Goal: Information Seeking & Learning: Find specific fact

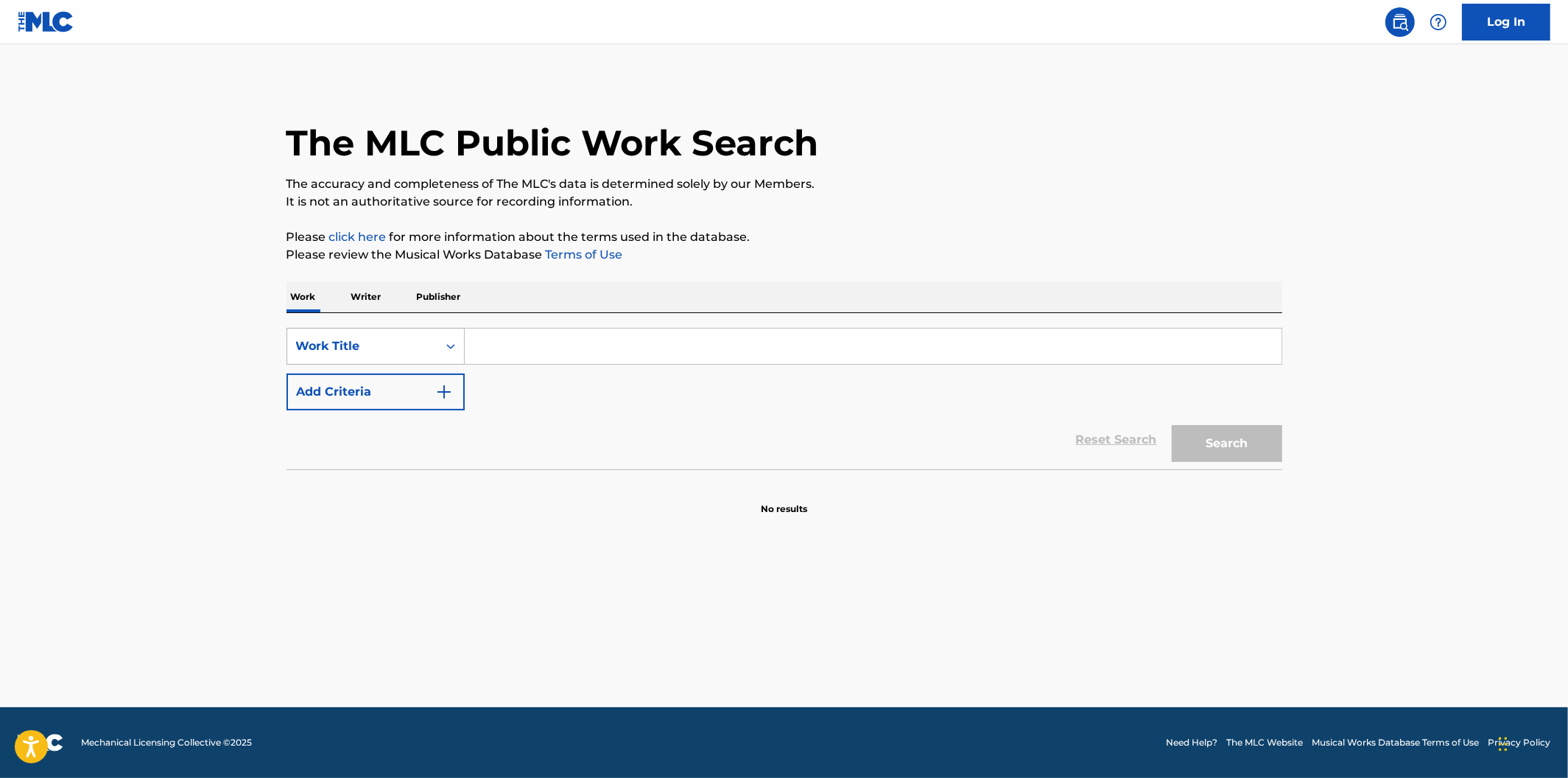
click at [429, 349] on div "Work Title" at bounding box center [362, 345] width 150 height 28
click at [412, 381] on div "MLC Song Code" at bounding box center [375, 384] width 177 height 37
click at [490, 337] on input "Search Form" at bounding box center [873, 346] width 816 height 36
paste input "D1612C"
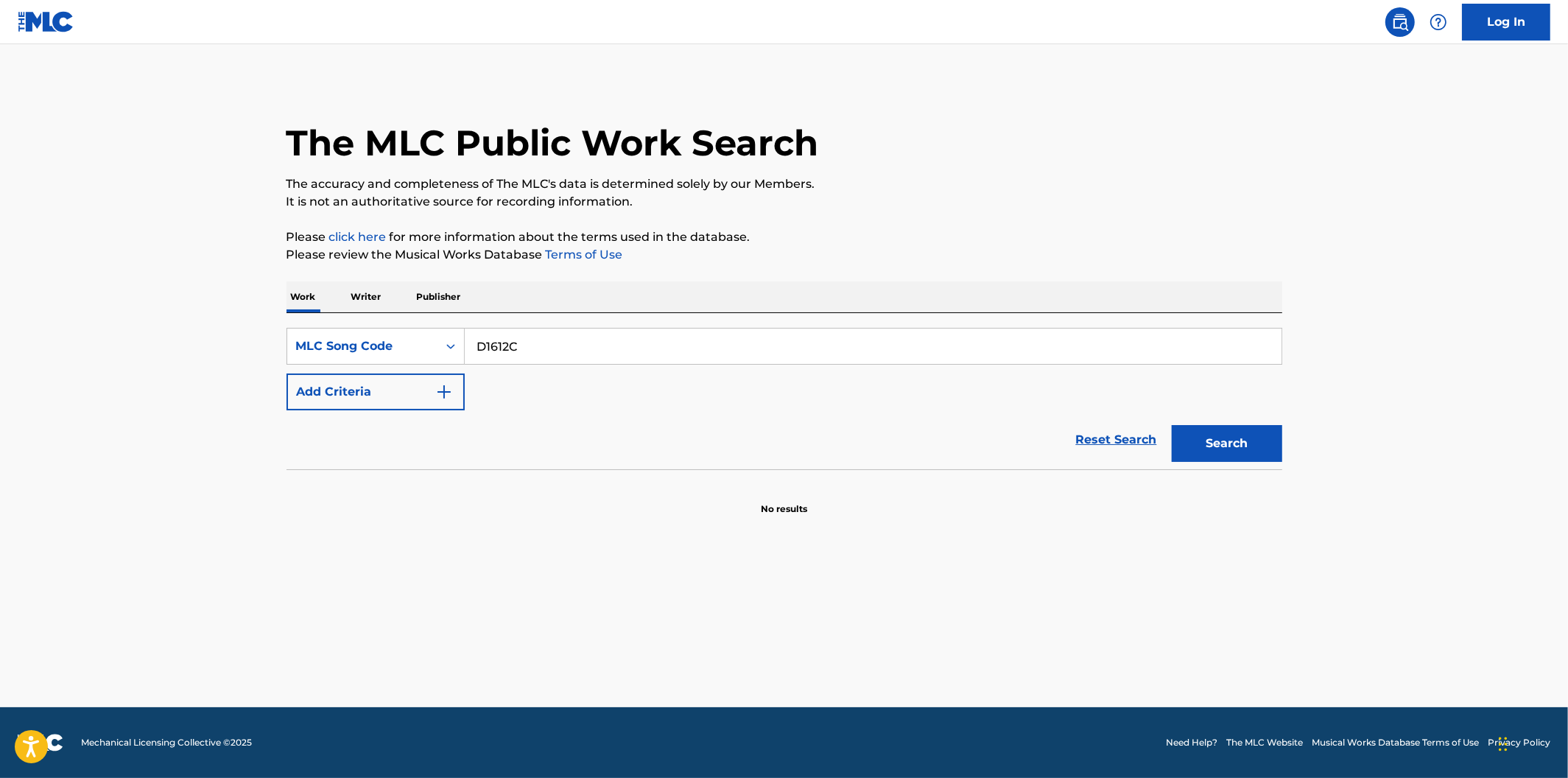
type input "D1612C"
click at [1171, 425] on button "Search" at bounding box center [1227, 443] width 110 height 37
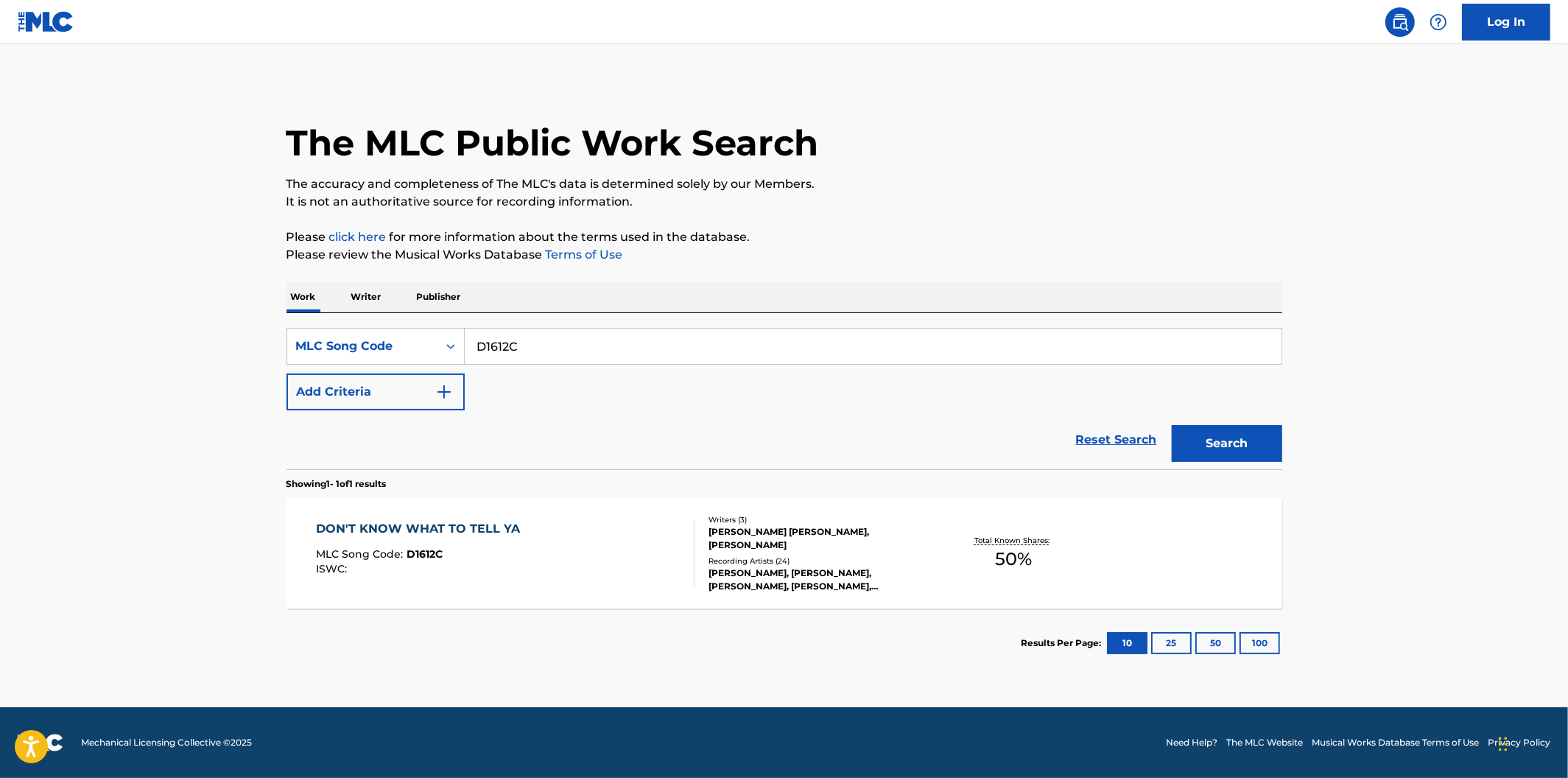
click at [529, 524] on div "DON'T KNOW WHAT TO TELL YA MLC Song Code : D1612C ISWC :" at bounding box center [505, 554] width 378 height 67
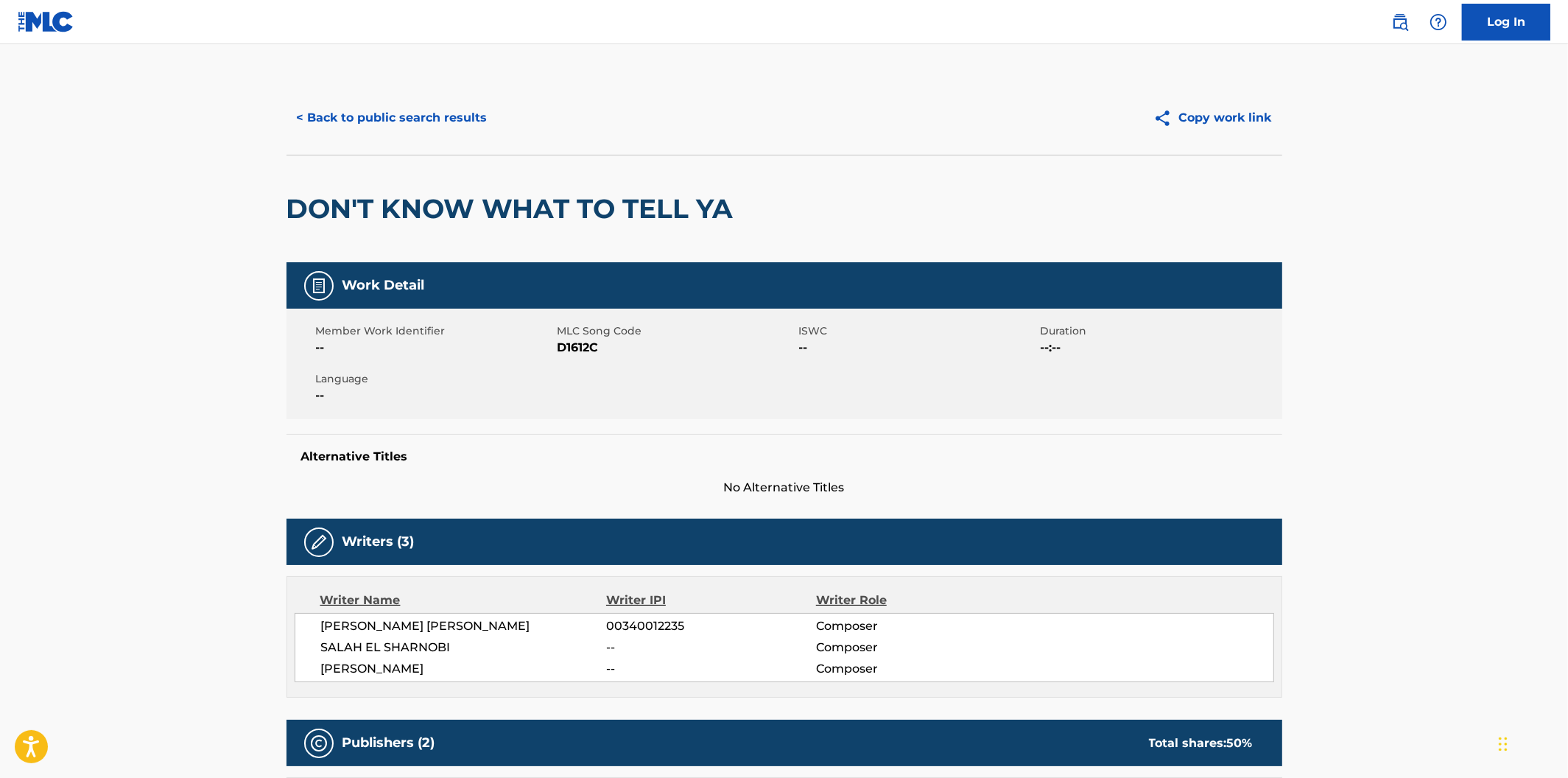
click at [339, 127] on button "< Back to public search results" at bounding box center [392, 118] width 212 height 37
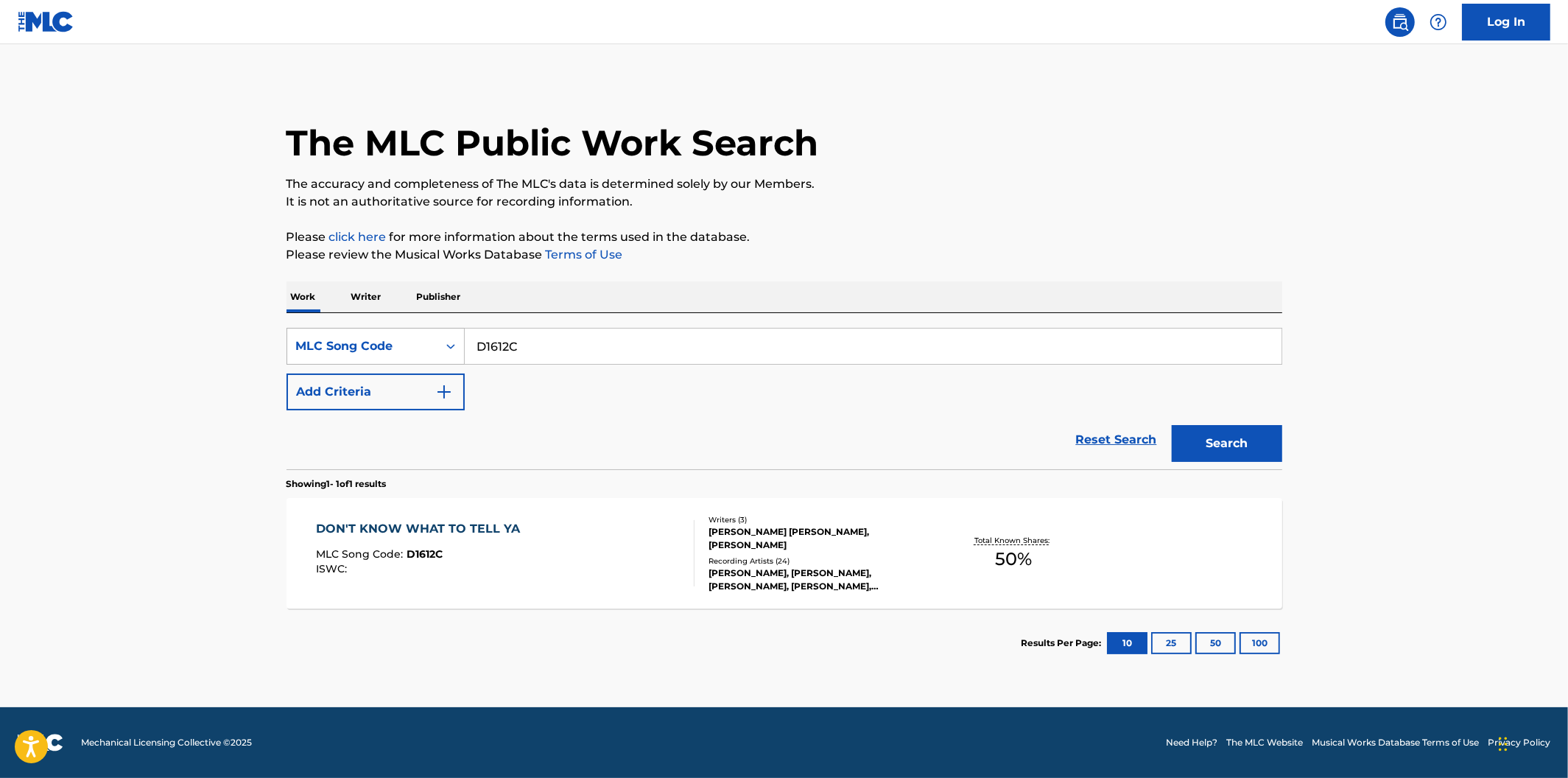
drag, startPoint x: 540, startPoint y: 350, endPoint x: 461, endPoint y: 335, distance: 80.4
click at [461, 335] on div "SearchWithCriteriadf0c0ef8-602a-476b-8f1a-781f55ed8794 MLC Song Code D1612C" at bounding box center [784, 346] width 995 height 37
paste input "762E"
type input "D1762E"
click at [1171, 425] on button "Search" at bounding box center [1227, 443] width 110 height 37
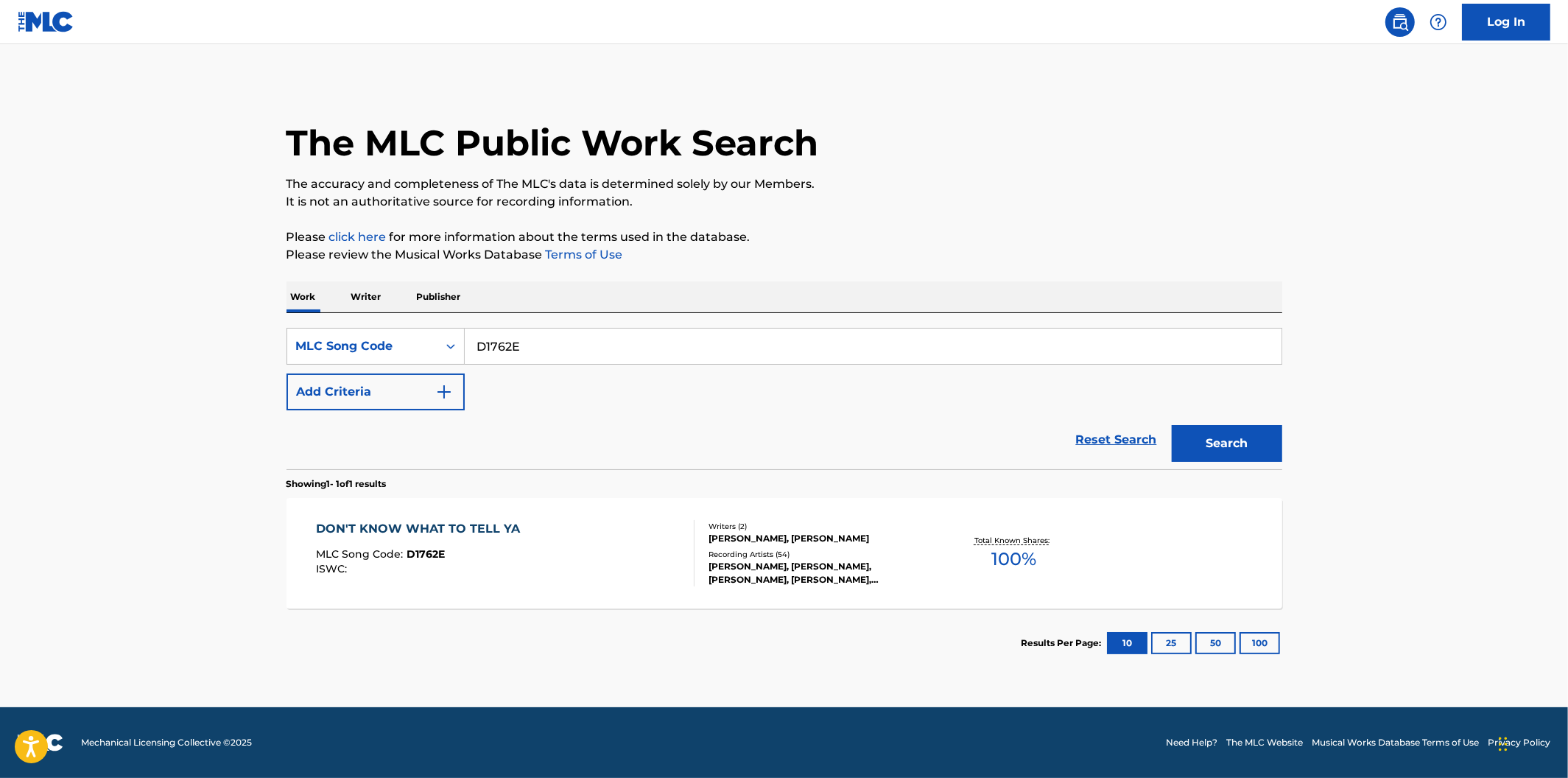
click at [532, 573] on div "DON'T KNOW WHAT TO TELL YA MLC Song Code : D1762E ISWC :" at bounding box center [505, 554] width 378 height 67
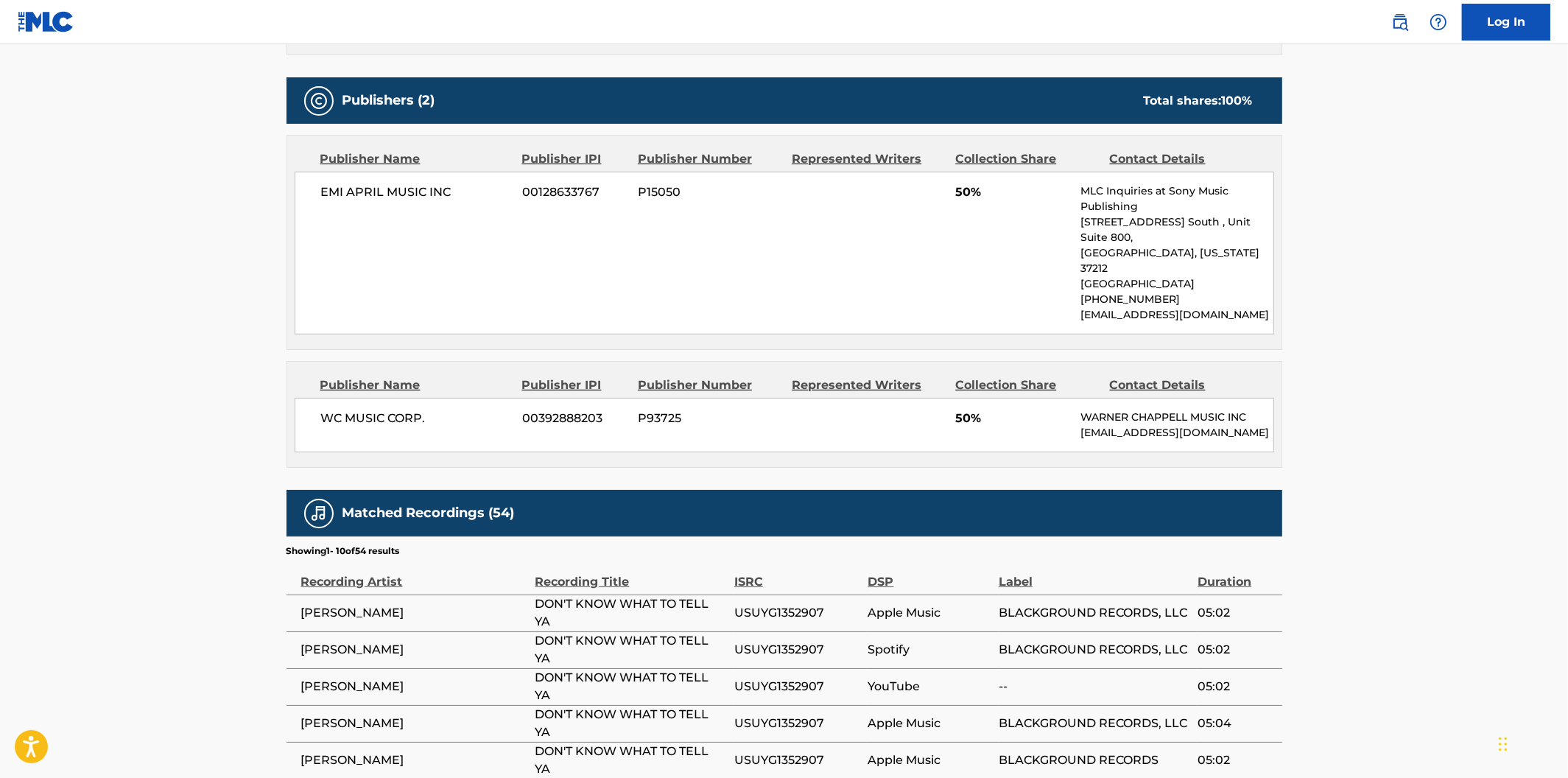
scroll to position [314, 0]
